Goal: Transaction & Acquisition: Book appointment/travel/reservation

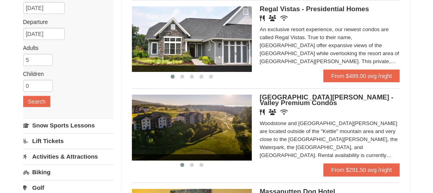
scroll to position [160, 0]
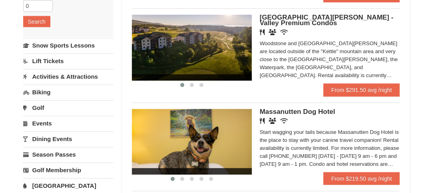
click at [218, 57] on img at bounding box center [192, 47] width 120 height 65
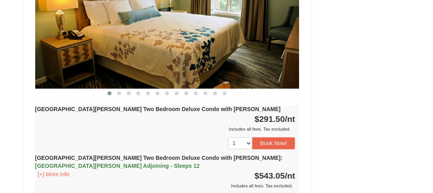
scroll to position [319, 0]
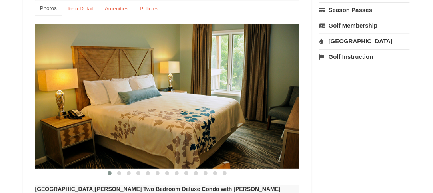
click at [227, 93] on img at bounding box center [167, 96] width 264 height 145
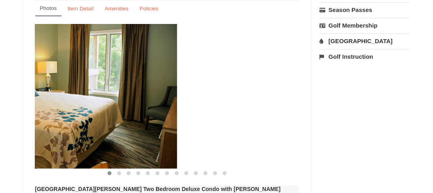
drag, startPoint x: 227, startPoint y: 93, endPoint x: 0, endPoint y: 115, distance: 227.9
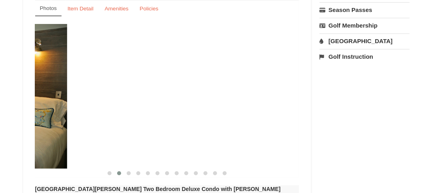
drag, startPoint x: 232, startPoint y: 93, endPoint x: 0, endPoint y: 128, distance: 234.7
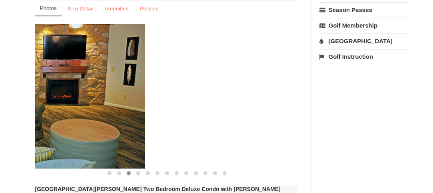
drag, startPoint x: 242, startPoint y: 92, endPoint x: 0, endPoint y: 116, distance: 243.2
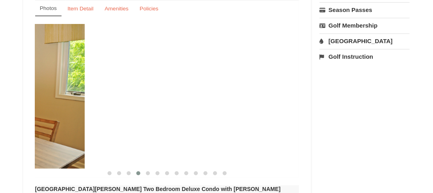
drag, startPoint x: 244, startPoint y: 102, endPoint x: 1, endPoint y: 108, distance: 242.9
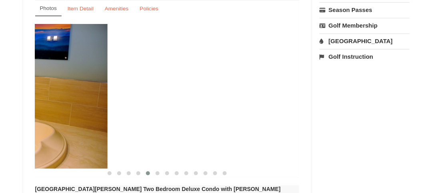
drag, startPoint x: 233, startPoint y: 88, endPoint x: 0, endPoint y: 112, distance: 234.1
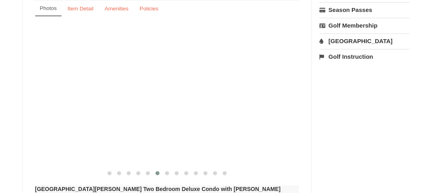
drag, startPoint x: 266, startPoint y: 100, endPoint x: 0, endPoint y: 123, distance: 266.5
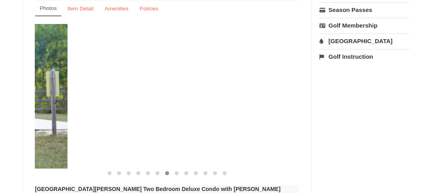
drag, startPoint x: 153, startPoint y: 116, endPoint x: 0, endPoint y: 127, distance: 153.8
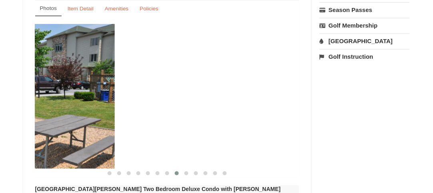
drag, startPoint x: 168, startPoint y: 122, endPoint x: 0, endPoint y: 133, distance: 168.5
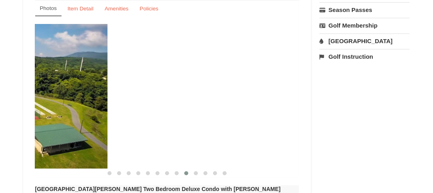
drag, startPoint x: 259, startPoint y: 116, endPoint x: 0, endPoint y: 129, distance: 259.5
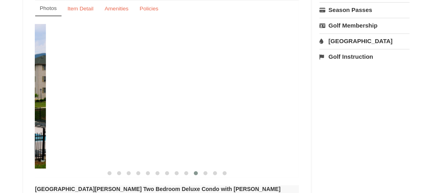
drag, startPoint x: 211, startPoint y: 91, endPoint x: 0, endPoint y: 105, distance: 211.7
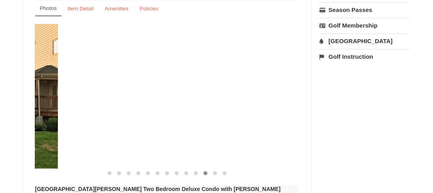
drag, startPoint x: 244, startPoint y: 103, endPoint x: 0, endPoint y: 105, distance: 243.6
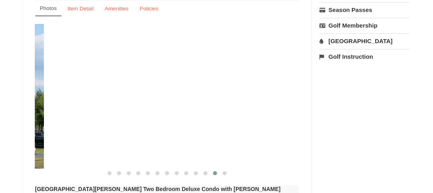
drag, startPoint x: 278, startPoint y: 76, endPoint x: 1, endPoint y: 80, distance: 276.8
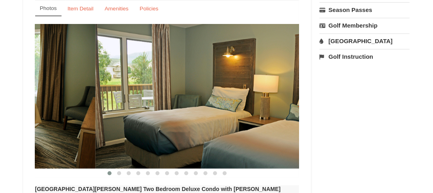
drag, startPoint x: 204, startPoint y: 85, endPoint x: 0, endPoint y: 97, distance: 204.0
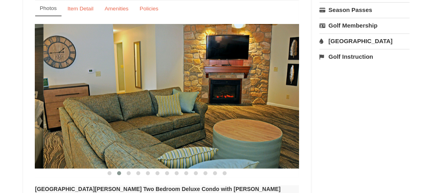
drag, startPoint x: 263, startPoint y: 94, endPoint x: 7, endPoint y: 109, distance: 256.8
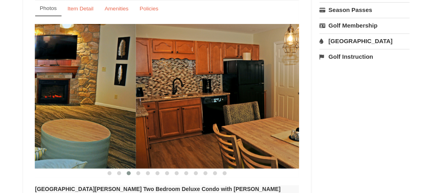
drag, startPoint x: 290, startPoint y: 100, endPoint x: 0, endPoint y: 121, distance: 291.1
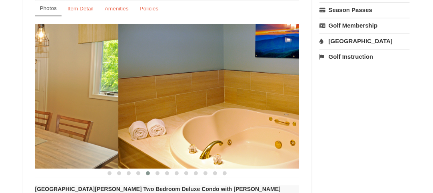
drag, startPoint x: 99, startPoint y: 117, endPoint x: 279, endPoint y: 110, distance: 179.9
click at [279, 110] on img at bounding box center [250, 96] width 264 height 145
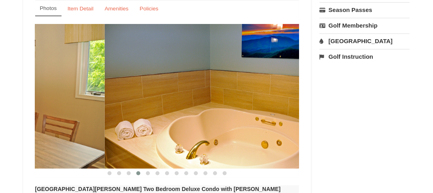
drag, startPoint x: 194, startPoint y: 103, endPoint x: 0, endPoint y: 125, distance: 195.7
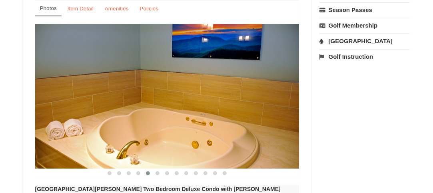
drag, startPoint x: 309, startPoint y: 87, endPoint x: 27, endPoint y: 105, distance: 282.5
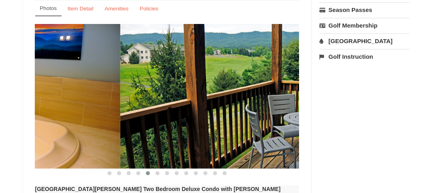
drag, startPoint x: 179, startPoint y: 82, endPoint x: 0, endPoint y: 105, distance: 180.4
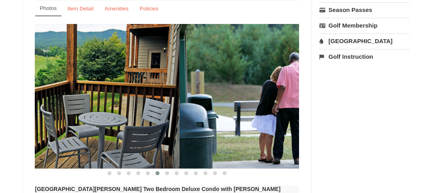
drag, startPoint x: 169, startPoint y: 112, endPoint x: 0, endPoint y: 123, distance: 169.7
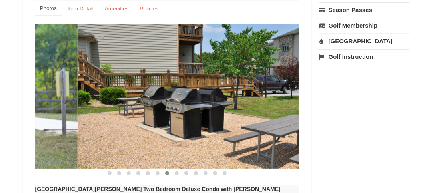
drag, startPoint x: 230, startPoint y: 92, endPoint x: 8, endPoint y: 127, distance: 225.3
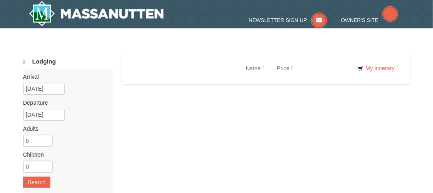
select select "9"
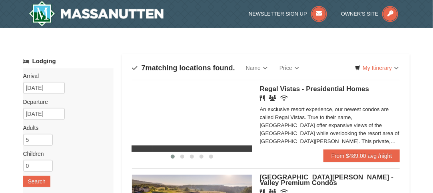
drag, startPoint x: 219, startPoint y: 106, endPoint x: 0, endPoint y: 134, distance: 221.0
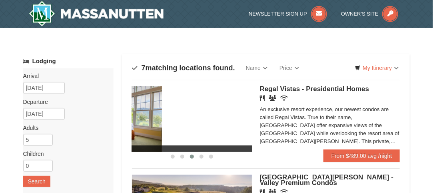
drag, startPoint x: 218, startPoint y: 107, endPoint x: 38, endPoint y: 139, distance: 182.9
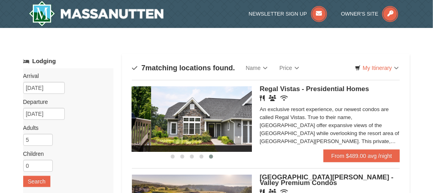
drag, startPoint x: 209, startPoint y: 108, endPoint x: 55, endPoint y: 141, distance: 157.7
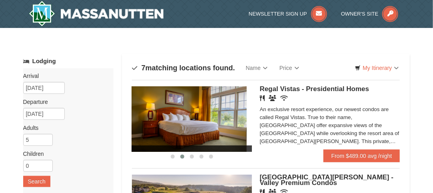
drag, startPoint x: 210, startPoint y: 121, endPoint x: 82, endPoint y: 155, distance: 132.5
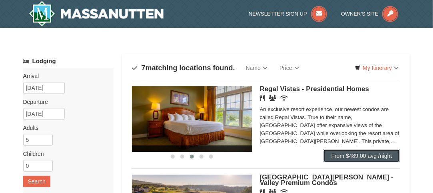
click at [350, 155] on link "From $489.00 avg /night" at bounding box center [361, 155] width 77 height 13
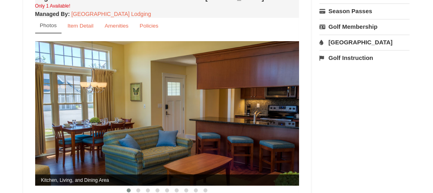
scroll to position [319, 0]
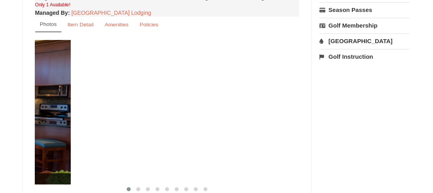
drag, startPoint x: 228, startPoint y: 113, endPoint x: 0, endPoint y: 172, distance: 235.9
click at [0, 172] on div "× <<Back to results Regal Vistas - Presidential Homes Book from $489.00! 1822 R…" at bounding box center [216, 71] width 433 height 727
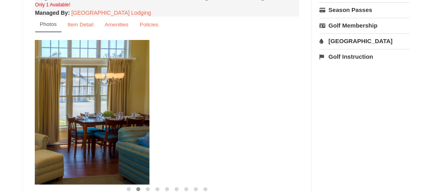
drag, startPoint x: 282, startPoint y: 113, endPoint x: 92, endPoint y: 144, distance: 191.9
click at [94, 144] on img at bounding box center [17, 112] width 264 height 145
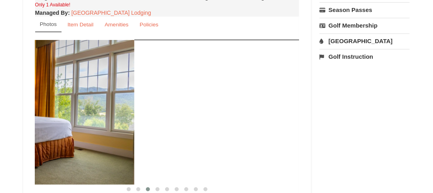
drag, startPoint x: 252, startPoint y: 116, endPoint x: 0, endPoint y: 169, distance: 257.8
click at [0, 171] on div "× <<Back to results Regal Vistas - Presidential Homes Book from $489.00! 1822 R…" at bounding box center [216, 71] width 433 height 727
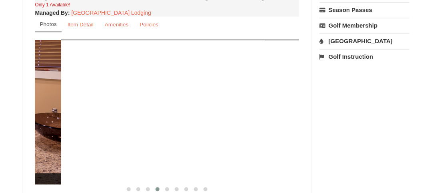
drag, startPoint x: 260, startPoint y: 108, endPoint x: 2, endPoint y: 177, distance: 266.1
click at [6, 177] on div "× <<Back to results Regal Vistas - Presidential Homes Book from $489.00! 1822 R…" at bounding box center [216, 71] width 433 height 727
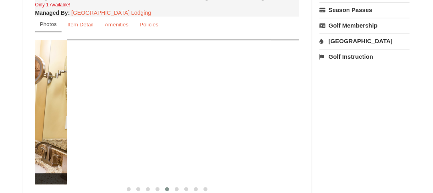
drag, startPoint x: 234, startPoint y: 126, endPoint x: 0, endPoint y: 183, distance: 240.6
click at [0, 183] on div "× <<Back to results Regal Vistas - Presidential Homes Book from $489.00! 1822 R…" at bounding box center [216, 71] width 433 height 727
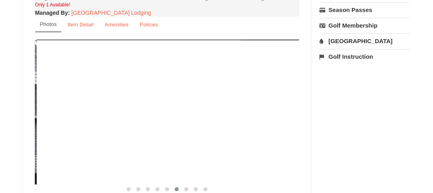
drag, startPoint x: 170, startPoint y: 134, endPoint x: 0, endPoint y: 165, distance: 173.0
click at [0, 165] on div "× <<Back to results Regal Vistas - Presidential Homes Book from $489.00! 1822 R…" at bounding box center [216, 71] width 433 height 727
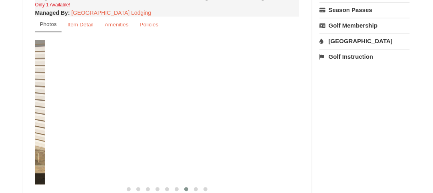
drag, startPoint x: 254, startPoint y: 103, endPoint x: 21, endPoint y: 158, distance: 239.6
click at [0, 169] on div "× <<Back to results Regal Vistas - Presidential Homes Book from $489.00! 1822 R…" at bounding box center [216, 71] width 433 height 727
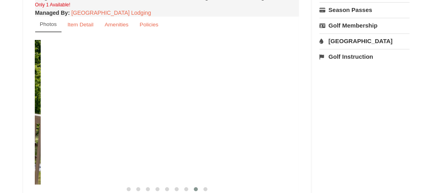
drag, startPoint x: 258, startPoint y: 106, endPoint x: 0, endPoint y: 165, distance: 265.2
click at [0, 165] on div "× <<Back to results Regal Vistas - Presidential Homes Book from $489.00! 1822 R…" at bounding box center [216, 71] width 433 height 727
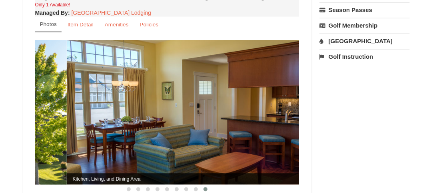
drag, startPoint x: 240, startPoint y: 118, endPoint x: 0, endPoint y: 149, distance: 241.6
click at [0, 149] on div "× <<Back to results Regal Vistas - Presidential Homes Book from $489.00! 1822 R…" at bounding box center [216, 71] width 433 height 727
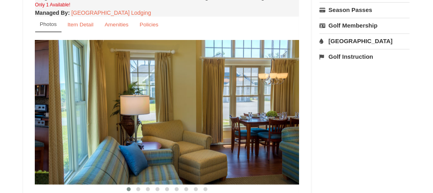
drag, startPoint x: 256, startPoint y: 127, endPoint x: 0, endPoint y: 148, distance: 256.4
click at [0, 150] on div "× <<Back to results Regal Vistas - Presidential Homes Book from $489.00! 1822 R…" at bounding box center [216, 71] width 433 height 727
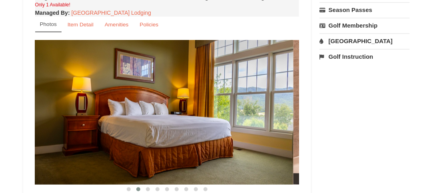
drag, startPoint x: 270, startPoint y: 135, endPoint x: 0, endPoint y: 169, distance: 272.2
click at [0, 170] on div "× <<Back to results Regal Vistas - Presidential Homes Book from $489.00! 1822 R…" at bounding box center [216, 71] width 433 height 727
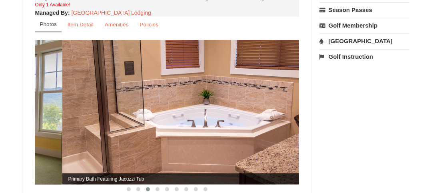
drag, startPoint x: 237, startPoint y: 113, endPoint x: 0, endPoint y: 154, distance: 240.3
click at [0, 154] on div "× <<Back to results Regal Vistas - Presidential Homes Book from $489.00! 1822 R…" at bounding box center [216, 71] width 433 height 727
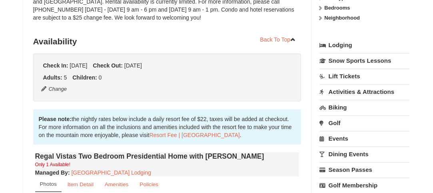
scroll to position [240, 0]
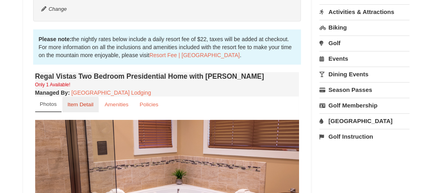
click at [82, 101] on small "Item Detail" at bounding box center [80, 104] width 26 height 6
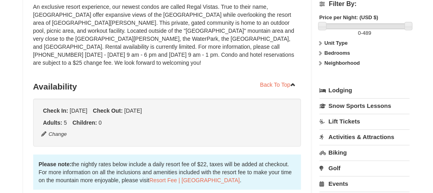
scroll to position [0, 0]
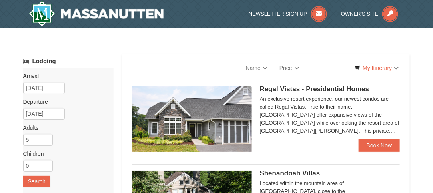
select select "9"
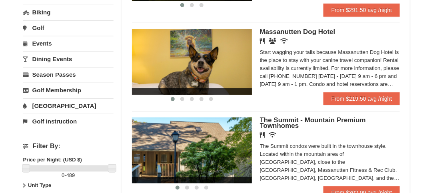
scroll to position [319, 0]
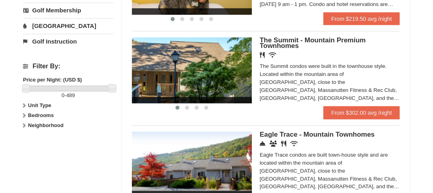
click at [178, 81] on img at bounding box center [192, 70] width 120 height 65
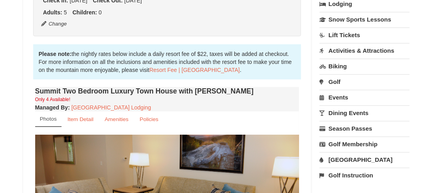
scroll to position [239, 0]
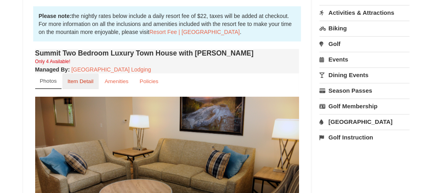
click at [75, 84] on link "Item Detail" at bounding box center [80, 81] width 36 height 16
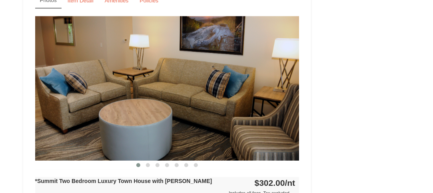
scroll to position [559, 0]
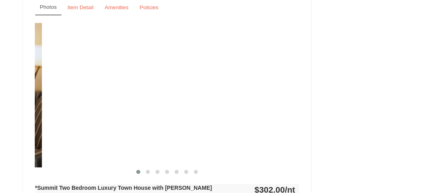
drag, startPoint x: 257, startPoint y: 100, endPoint x: 0, endPoint y: 127, distance: 258.6
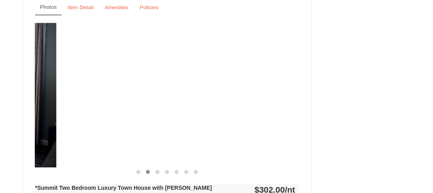
drag, startPoint x: 268, startPoint y: 99, endPoint x: 0, endPoint y: 145, distance: 272.3
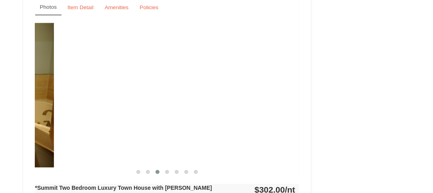
drag, startPoint x: 264, startPoint y: 103, endPoint x: 0, endPoint y: 154, distance: 268.5
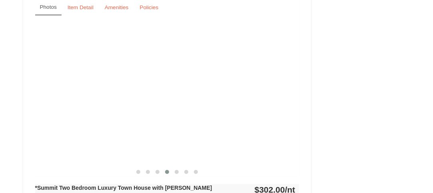
drag, startPoint x: 268, startPoint y: 97, endPoint x: 6, endPoint y: 155, distance: 268.6
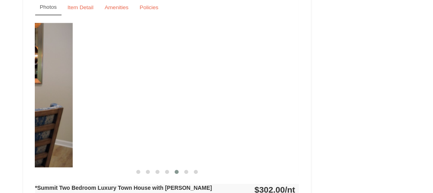
drag, startPoint x: 269, startPoint y: 91, endPoint x: 0, endPoint y: 111, distance: 269.5
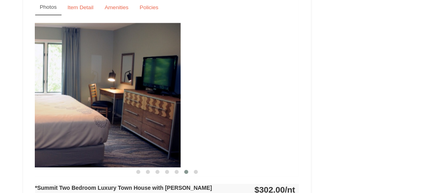
drag, startPoint x: 272, startPoint y: 68, endPoint x: 22, endPoint y: 103, distance: 252.9
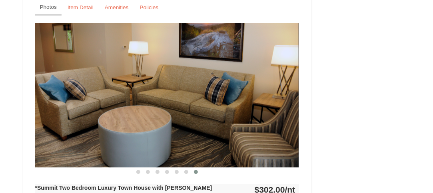
drag, startPoint x: 265, startPoint y: 83, endPoint x: 0, endPoint y: 132, distance: 269.2
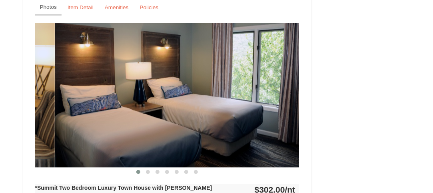
drag, startPoint x: 67, startPoint y: 99, endPoint x: 0, endPoint y: 119, distance: 70.1
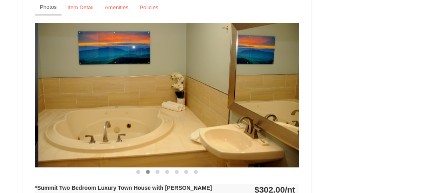
drag, startPoint x: 261, startPoint y: 102, endPoint x: 0, endPoint y: 146, distance: 264.5
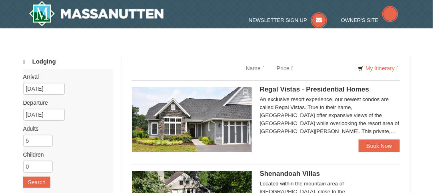
select select "9"
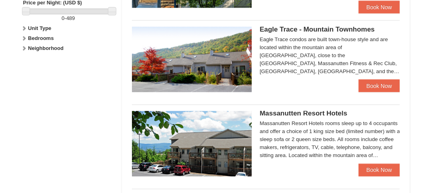
scroll to position [399, 0]
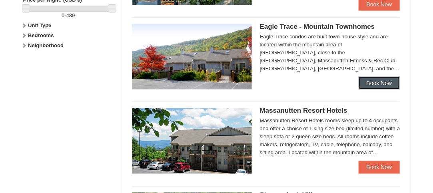
click at [371, 84] on link "Book Now" at bounding box center [379, 83] width 42 height 13
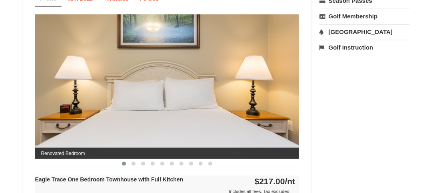
scroll to position [319, 0]
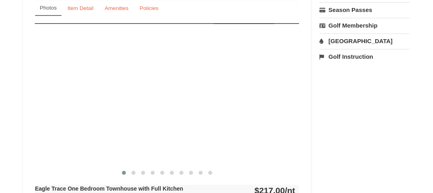
drag, startPoint x: 295, startPoint y: 128, endPoint x: 0, endPoint y: 151, distance: 295.6
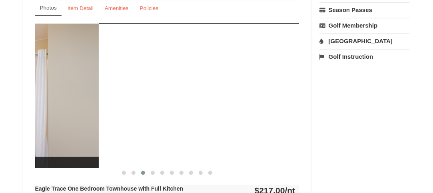
drag, startPoint x: 265, startPoint y: 98, endPoint x: 20, endPoint y: 126, distance: 246.0
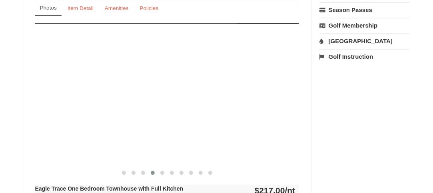
drag, startPoint x: 260, startPoint y: 107, endPoint x: 0, endPoint y: 153, distance: 264.3
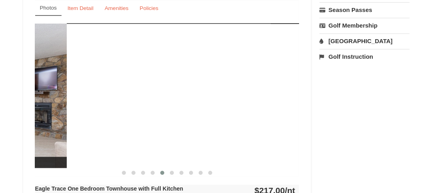
drag, startPoint x: 273, startPoint y: 115, endPoint x: 0, endPoint y: 156, distance: 276.3
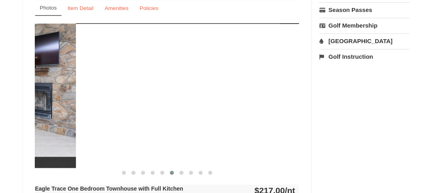
drag, startPoint x: 277, startPoint y: 105, endPoint x: 6, endPoint y: 151, distance: 275.5
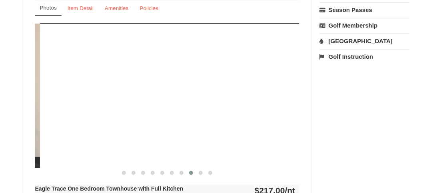
drag, startPoint x: 259, startPoint y: 105, endPoint x: 0, endPoint y: 164, distance: 265.8
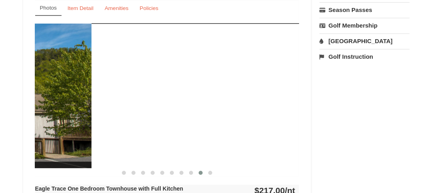
drag, startPoint x: 267, startPoint y: 117, endPoint x: 20, endPoint y: 179, distance: 254.9
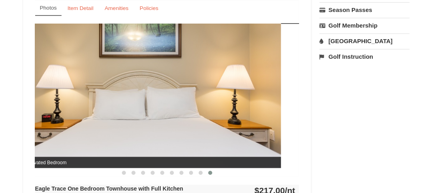
drag, startPoint x: 282, startPoint y: 113, endPoint x: 0, endPoint y: 154, distance: 285.4
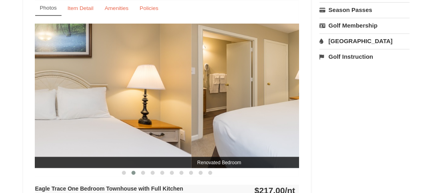
drag, startPoint x: 113, startPoint y: 148, endPoint x: 296, endPoint y: 124, distance: 184.9
click at [283, 124] on img at bounding box center [323, 96] width 264 height 145
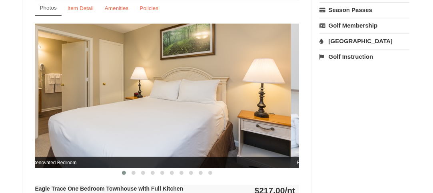
drag, startPoint x: 272, startPoint y: 124, endPoint x: 0, endPoint y: 147, distance: 273.4
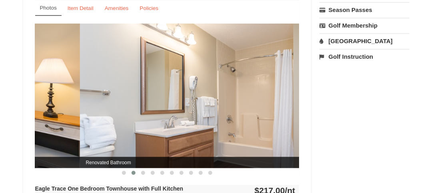
drag, startPoint x: 275, startPoint y: 111, endPoint x: 0, endPoint y: 153, distance: 278.3
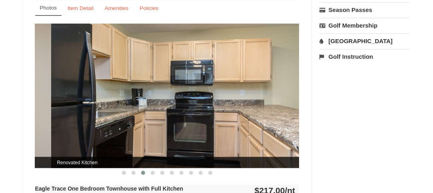
drag, startPoint x: 244, startPoint y: 120, endPoint x: 36, endPoint y: 161, distance: 211.6
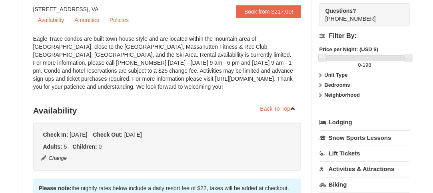
scroll to position [80, 0]
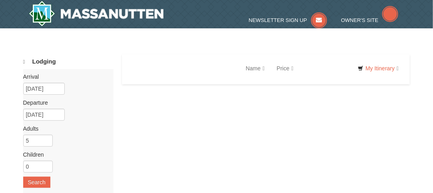
select select "9"
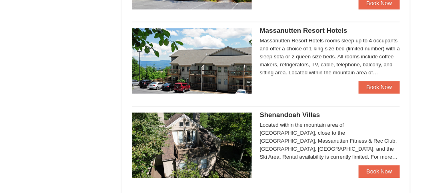
scroll to position [399, 0]
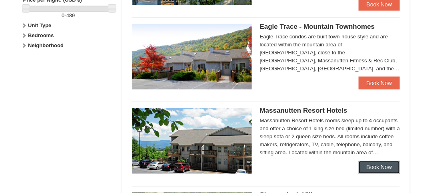
click at [377, 171] on link "Book Now" at bounding box center [379, 167] width 42 height 13
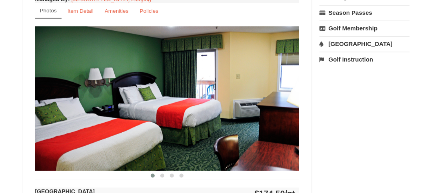
scroll to position [319, 0]
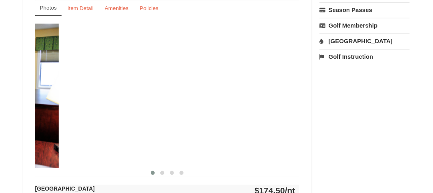
drag, startPoint x: 240, startPoint y: 121, endPoint x: 0, endPoint y: 179, distance: 247.4
click at [0, 181] on div "× <<Back to results Massanutten Resort Hotels Book from $174.00! [STREET_ADDRES…" at bounding box center [216, 59] width 433 height 702
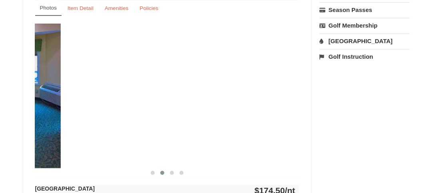
drag, startPoint x: 266, startPoint y: 97, endPoint x: 25, endPoint y: 139, distance: 244.8
click at [26, 139] on div "Book from $174.00! [STREET_ADDRESS], VA Availability Amenities Policies ‹ › Bac…" at bounding box center [167, 75] width 288 height 635
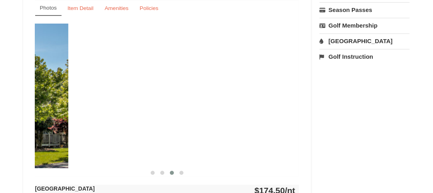
drag, startPoint x: 243, startPoint y: 101, endPoint x: 0, endPoint y: 139, distance: 245.4
click at [6, 139] on div "× <<Back to results Massanutten Resort Hotels Book from $174.00! [STREET_ADDRES…" at bounding box center [216, 59] width 433 height 702
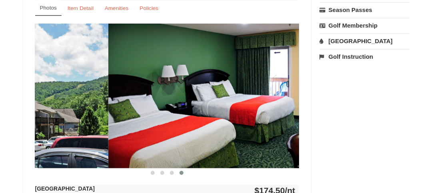
drag, startPoint x: 206, startPoint y: 109, endPoint x: 10, endPoint y: 147, distance: 200.0
click at [10, 147] on div "× <<Back to results Massanutten Resort Hotels Book from $174.00! [STREET_ADDRES…" at bounding box center [216, 59] width 433 height 702
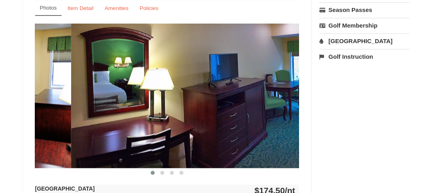
drag, startPoint x: 241, startPoint y: 87, endPoint x: 13, endPoint y: 133, distance: 232.5
click at [13, 133] on div "× <<Back to results Massanutten Resort Hotels Book from $174.00! [STREET_ADDRES…" at bounding box center [216, 59] width 433 height 702
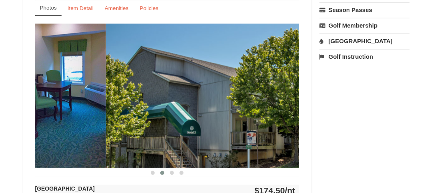
drag, startPoint x: 242, startPoint y: 81, endPoint x: 30, endPoint y: 131, distance: 218.3
